Goal: Navigation & Orientation: Find specific page/section

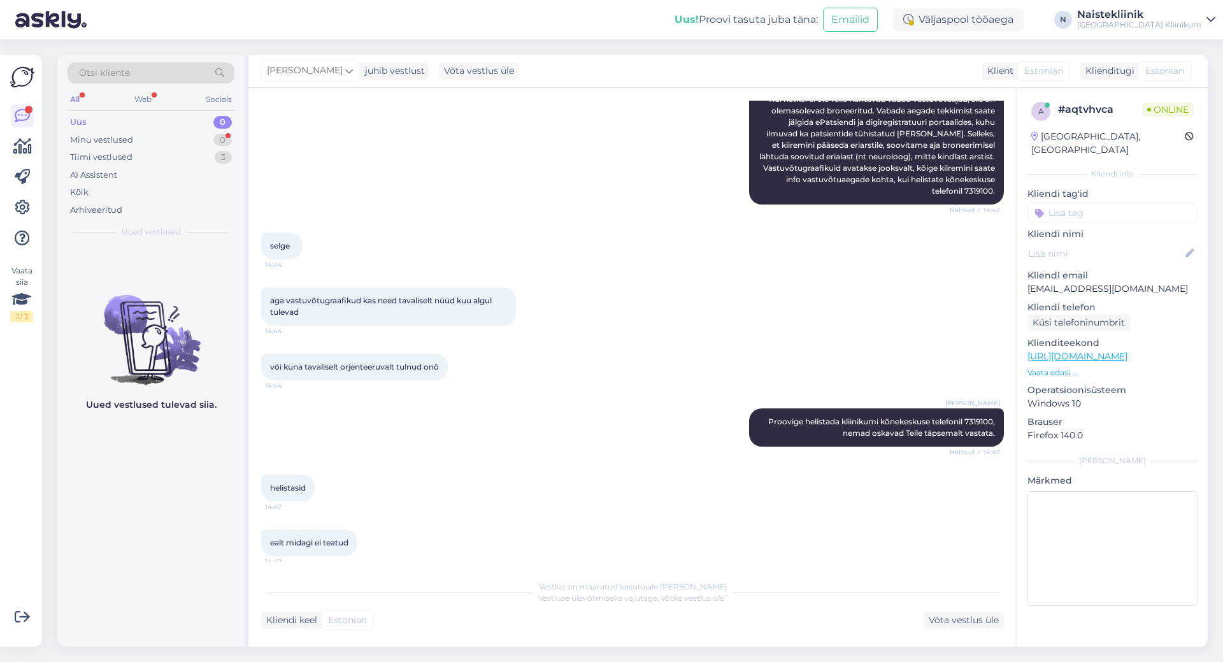
scroll to position [345, 0]
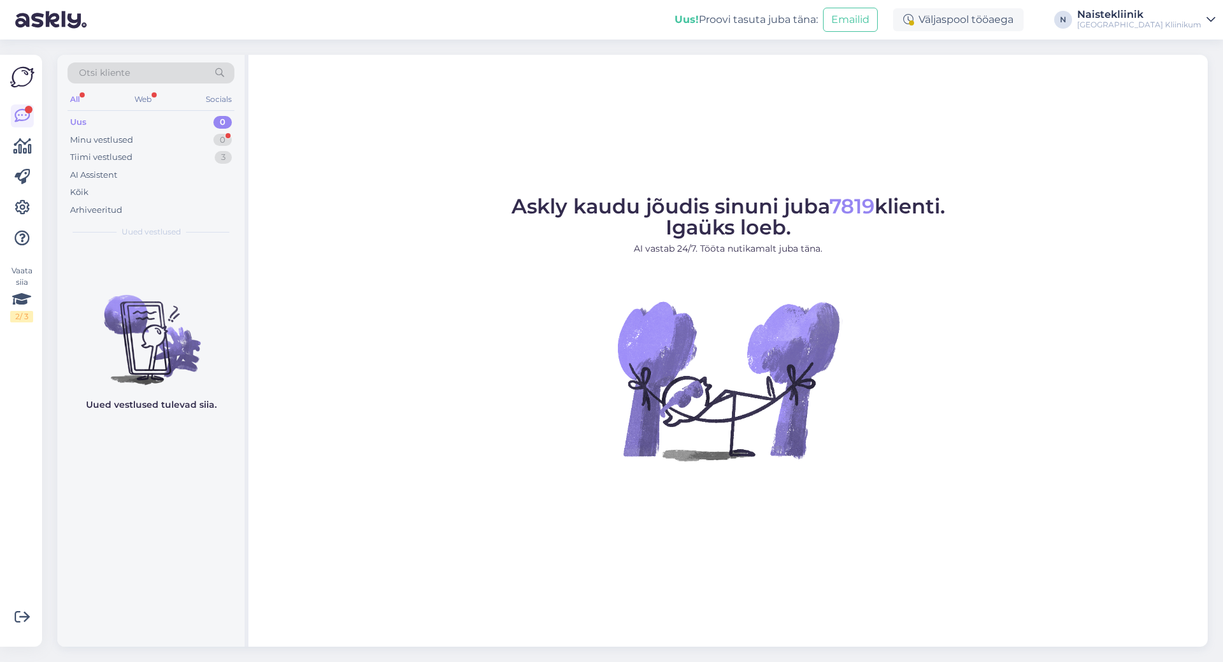
drag, startPoint x: 377, startPoint y: 401, endPoint x: 760, endPoint y: 174, distance: 445.4
click at [765, 288] on figure "Askly kaudu jõudis sinuni juba 7819 klienti. Igaüks loeb. AI vastab 24/7. Tööta…" at bounding box center [728, 345] width 936 height 299
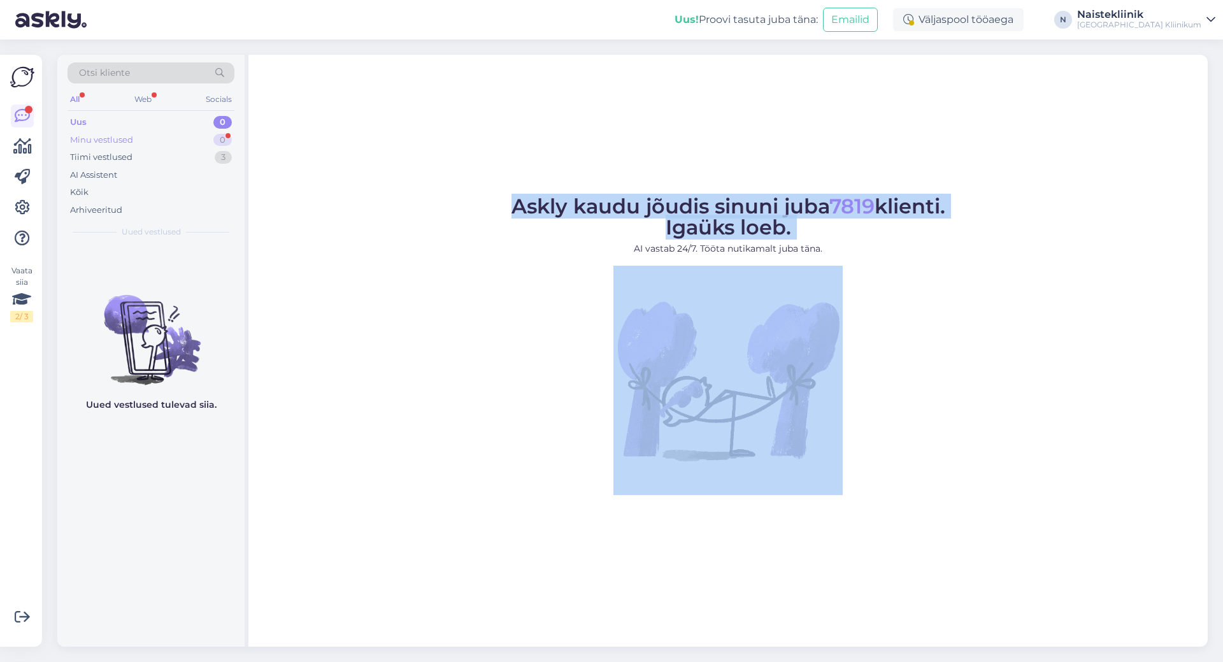
click at [129, 138] on div "Minu vestlused" at bounding box center [101, 140] width 63 height 13
click at [122, 155] on div "Tiimi vestlused" at bounding box center [101, 157] width 62 height 13
